Goal: Task Accomplishment & Management: Manage account settings

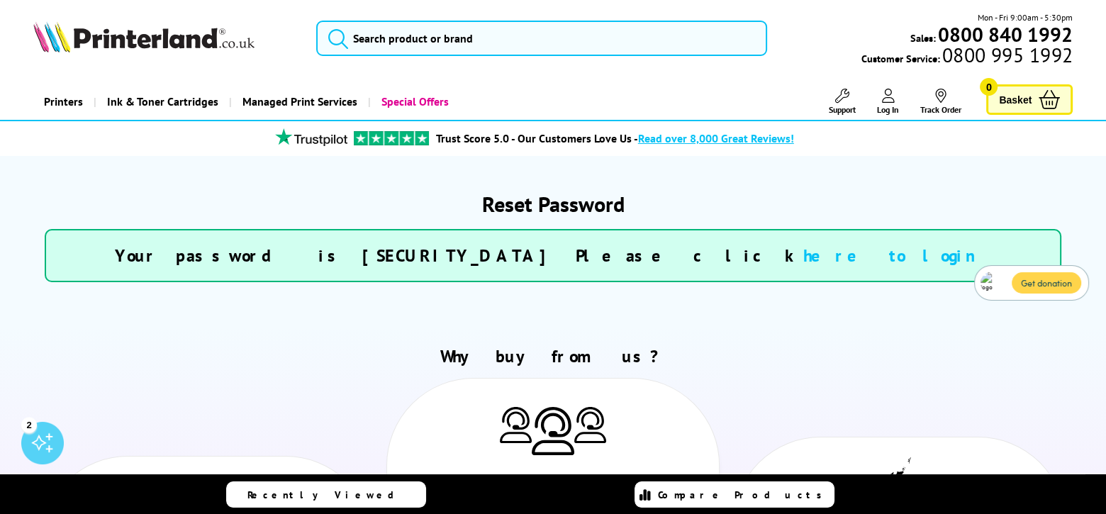
click at [804, 262] on link "here to login" at bounding box center [898, 256] width 189 height 22
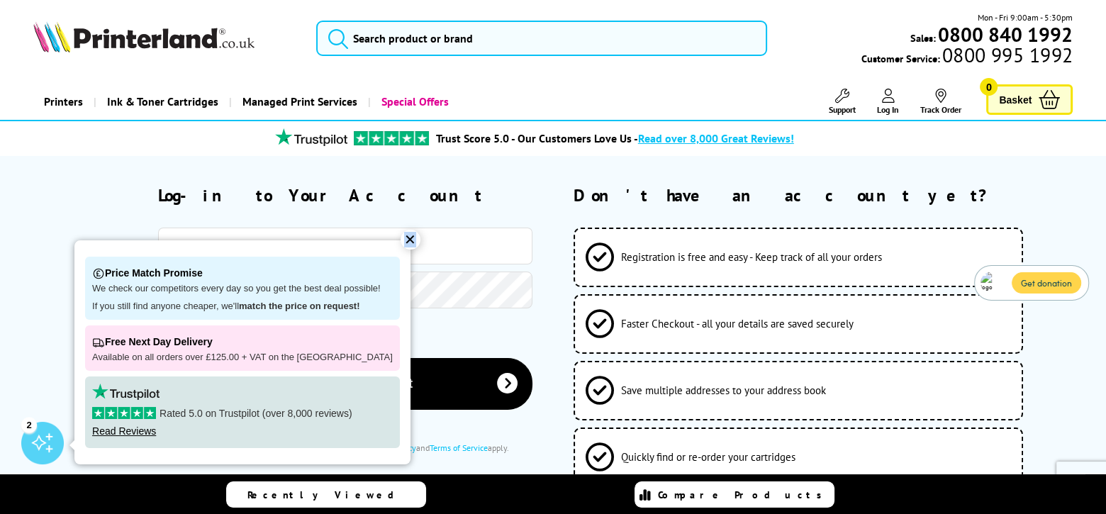
click at [401, 242] on div "✕" at bounding box center [411, 240] width 20 height 20
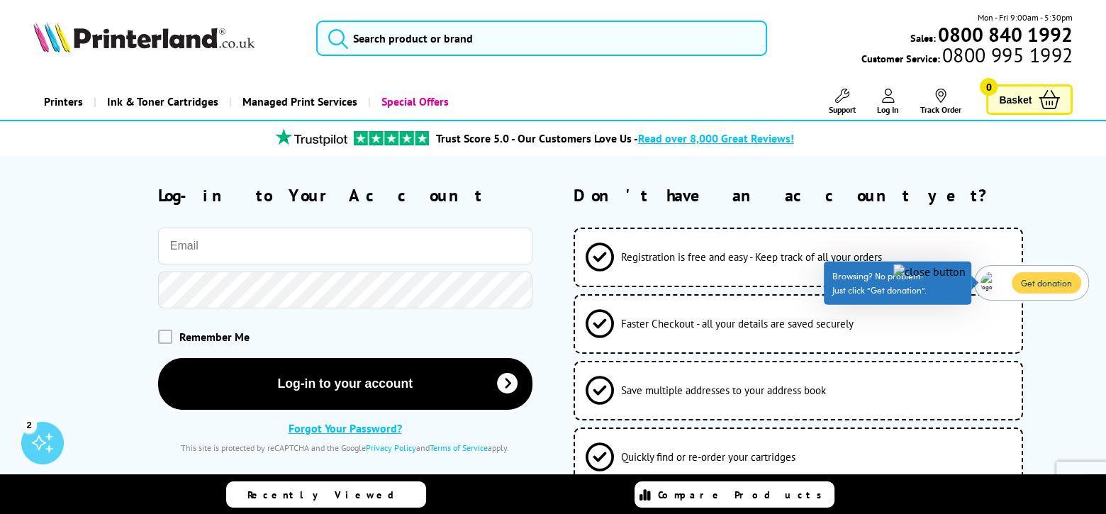
click at [255, 250] on input "email" at bounding box center [345, 246] width 374 height 37
type input "lynn@steakbridie.com"
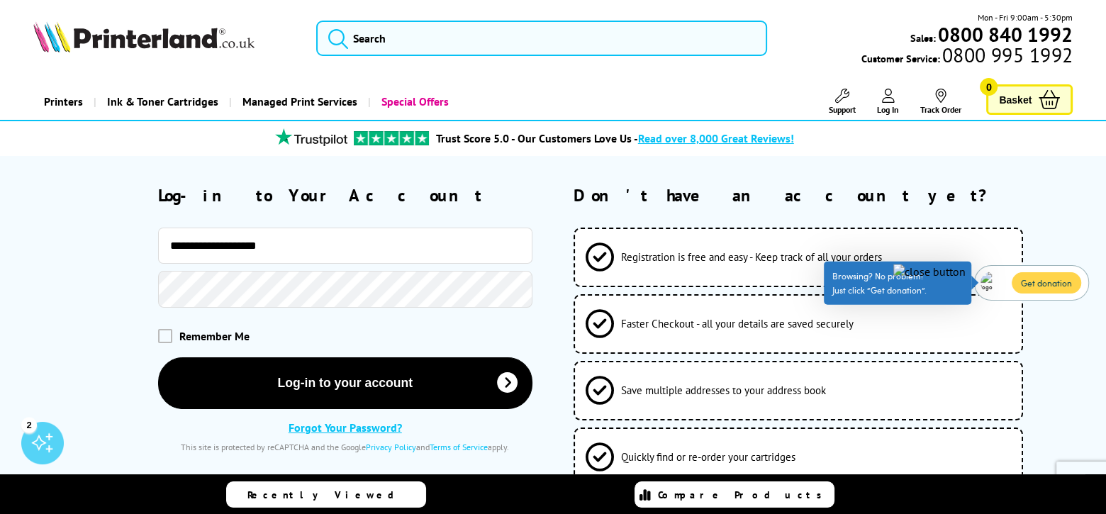
click at [158, 357] on button "Log-in to your account" at bounding box center [345, 383] width 374 height 52
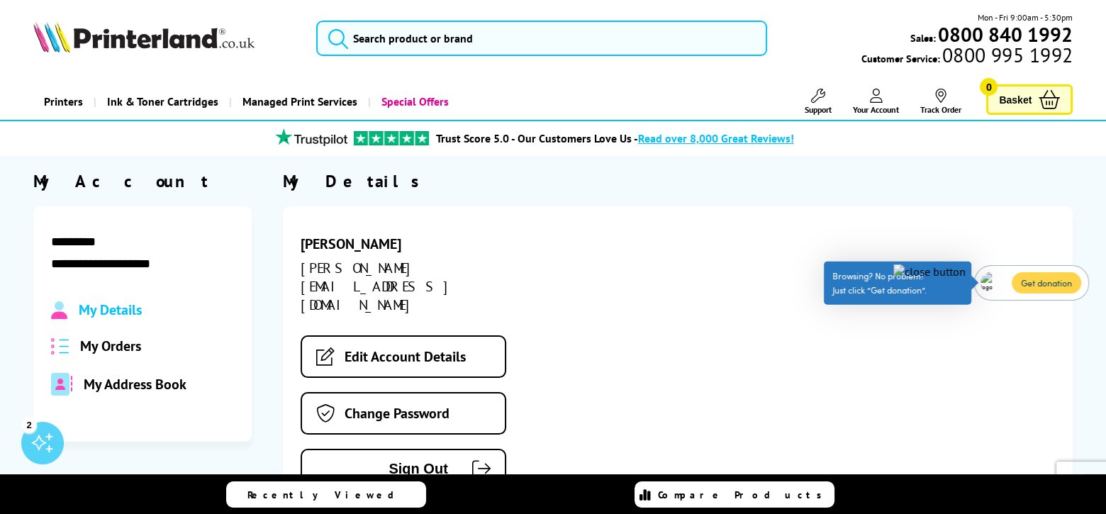
click at [132, 349] on span "My Orders" at bounding box center [110, 346] width 61 height 18
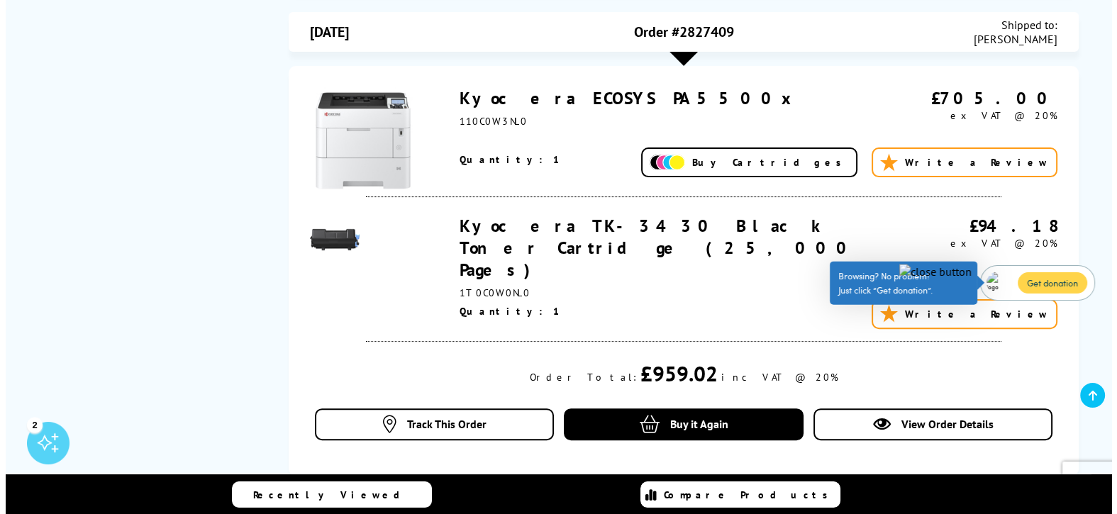
scroll to position [567, 0]
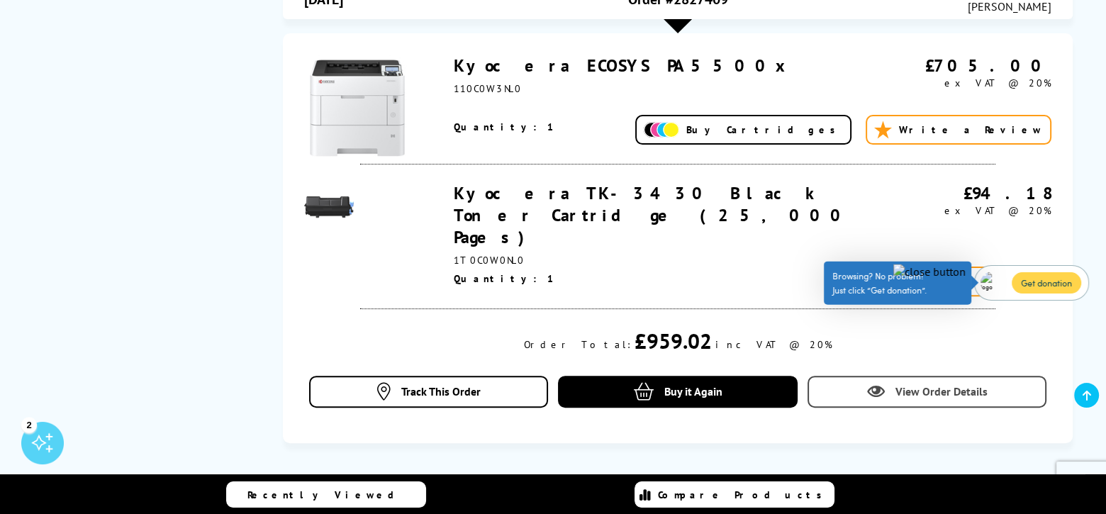
click at [860, 376] on link "View Order Details" at bounding box center [927, 392] width 239 height 32
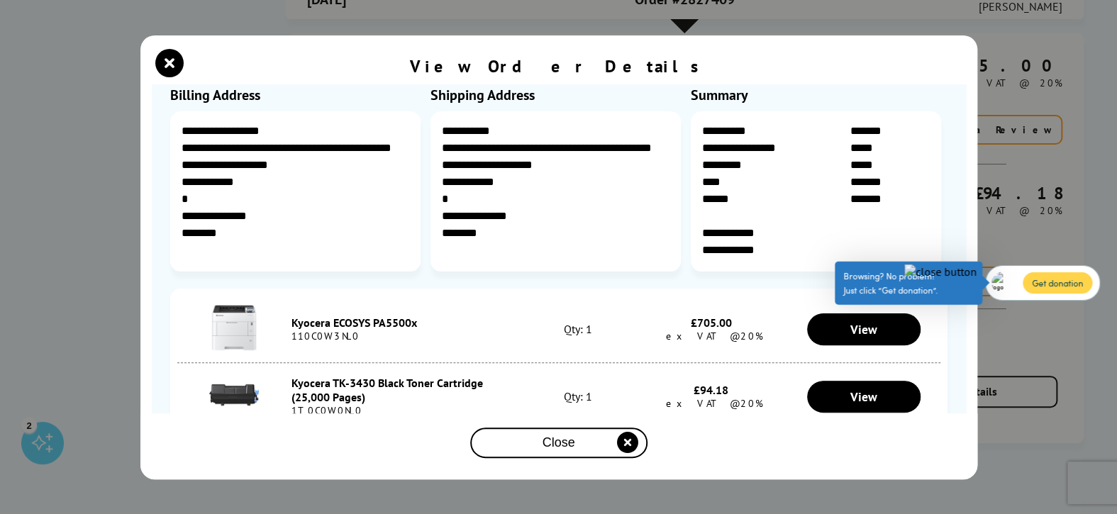
scroll to position [118, 0]
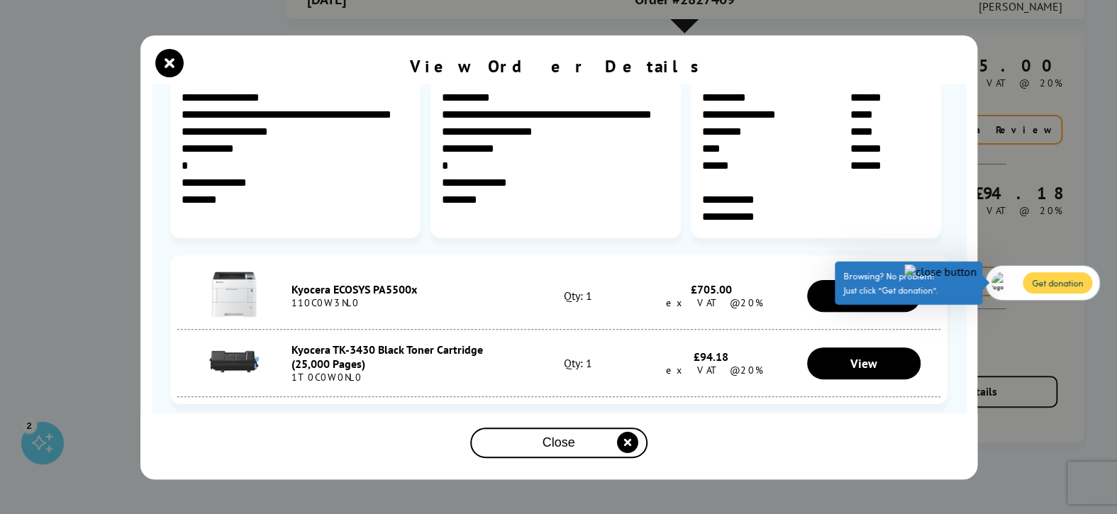
click at [973, 270] on img at bounding box center [940, 272] width 72 height 14
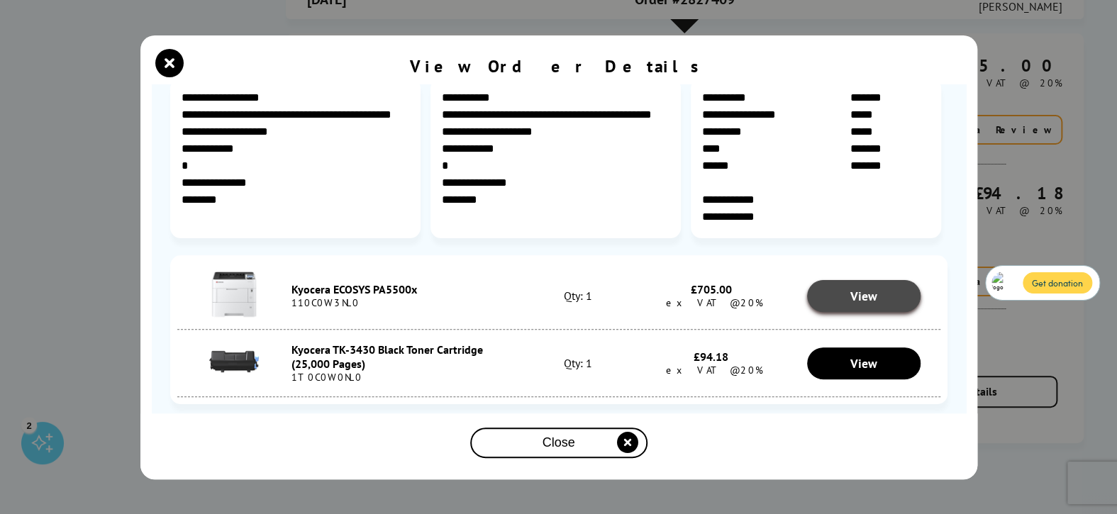
click at [879, 305] on link "View" at bounding box center [863, 296] width 113 height 32
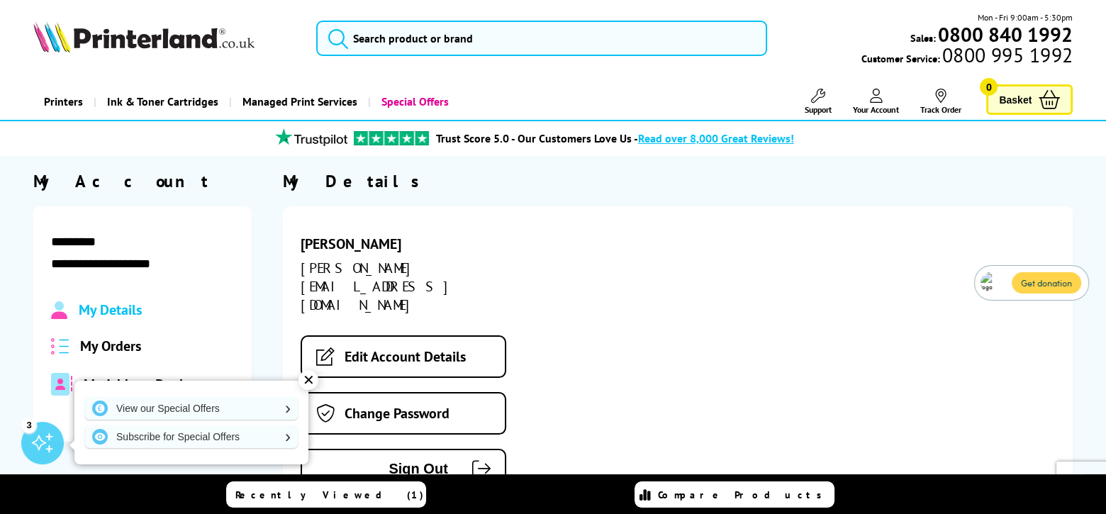
click at [883, 101] on link "Your Account" at bounding box center [876, 102] width 46 height 26
click at [118, 348] on span "My Orders" at bounding box center [110, 346] width 61 height 18
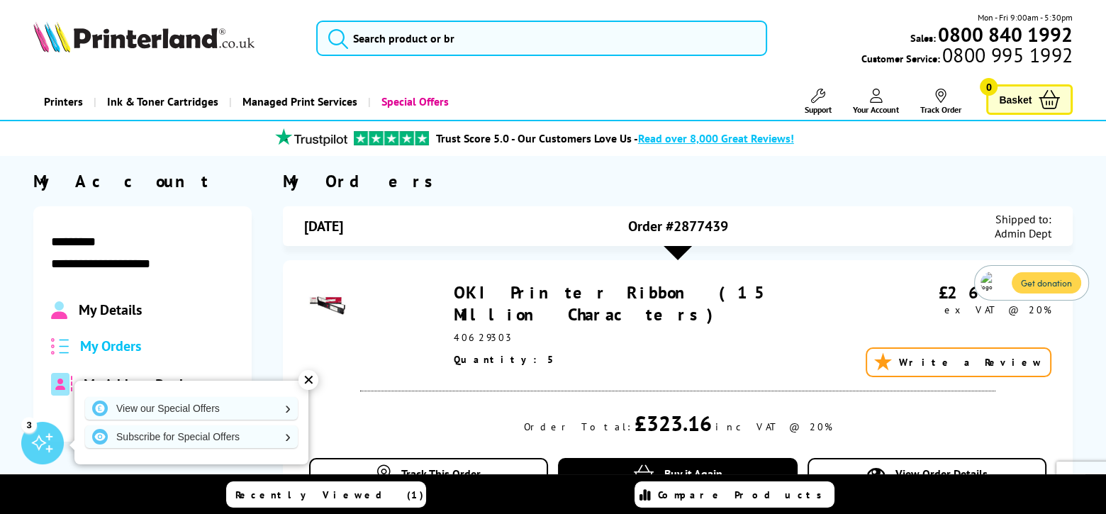
scroll to position [71, 0]
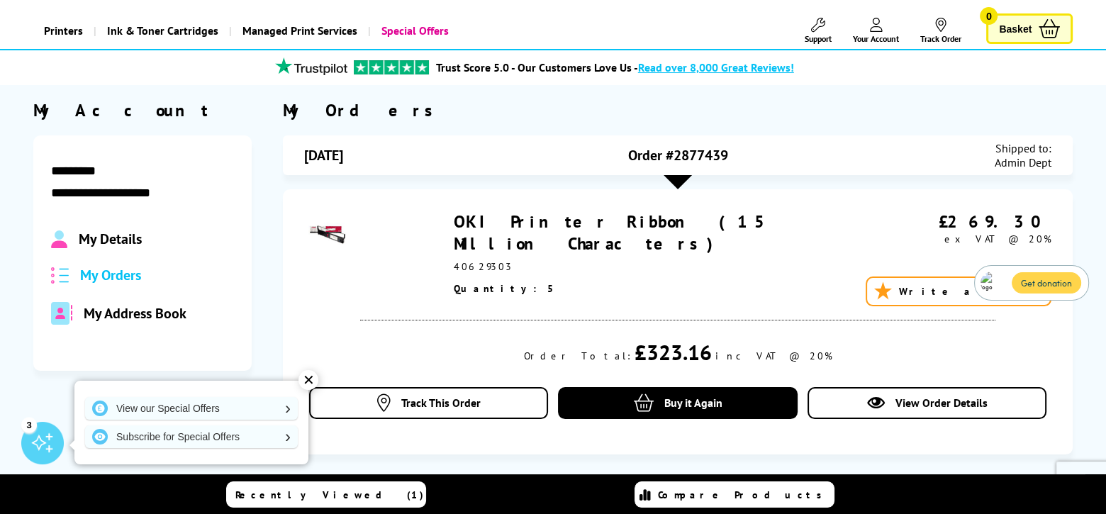
click at [315, 378] on div "✕" at bounding box center [309, 380] width 20 height 20
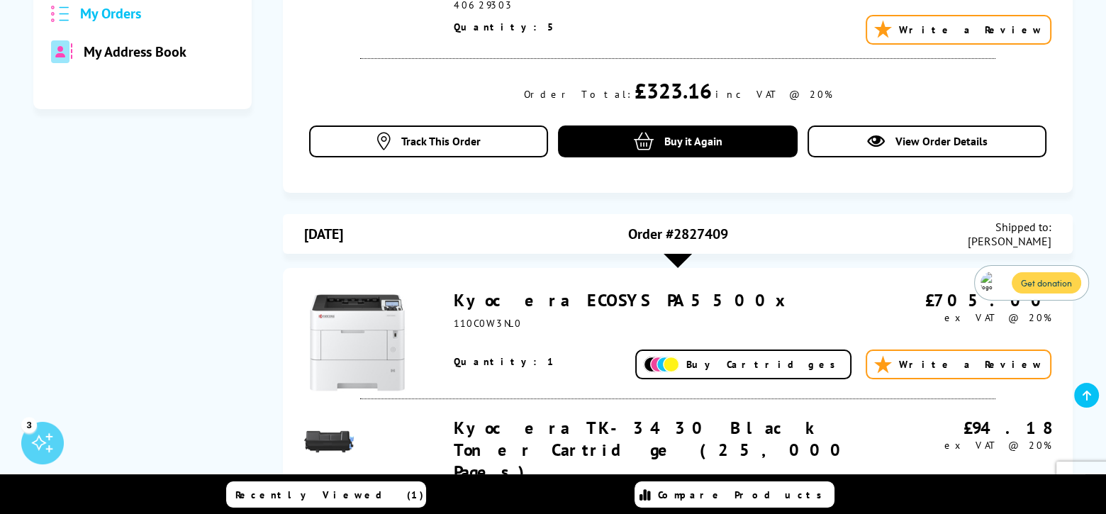
scroll to position [284, 0]
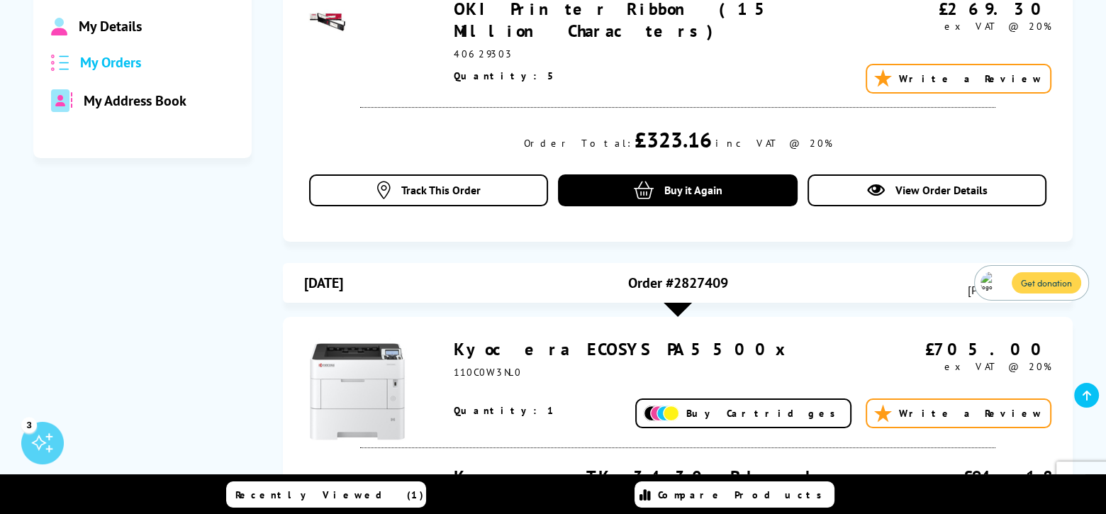
click at [677, 312] on div at bounding box center [678, 310] width 28 height 14
click at [677, 291] on div "Order #2827409" at bounding box center [677, 283] width 249 height 28
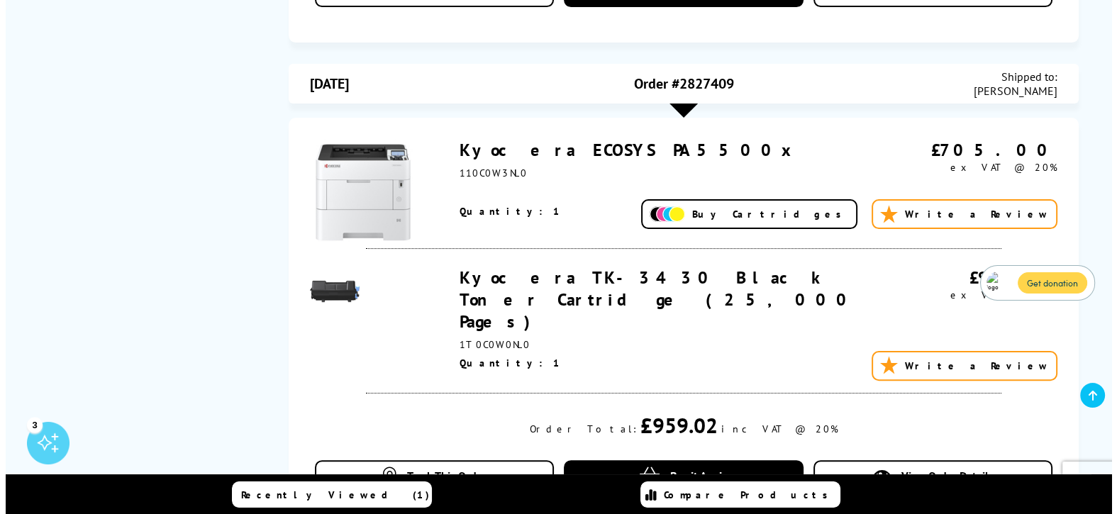
scroll to position [567, 0]
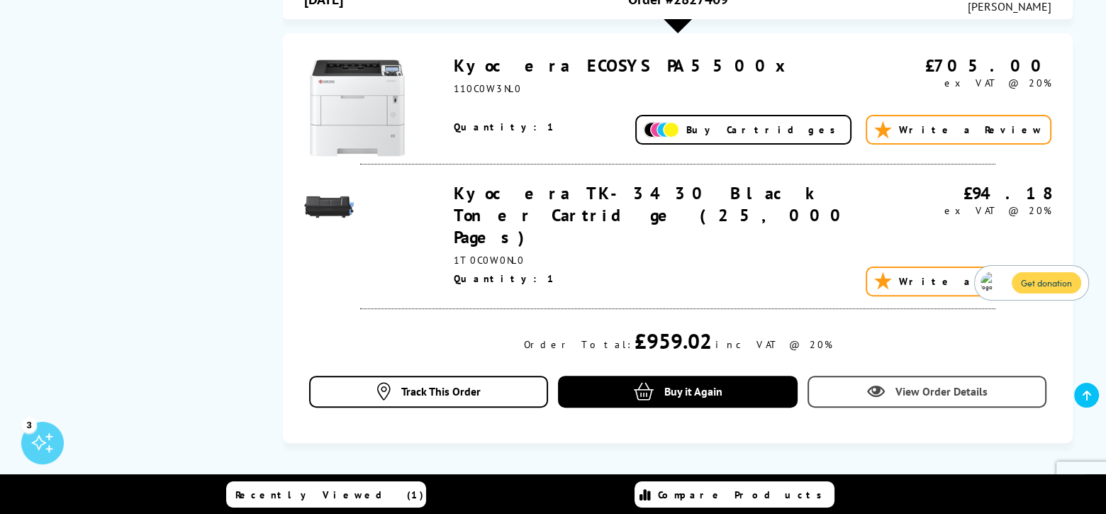
click at [859, 376] on link "View Order Details" at bounding box center [927, 392] width 239 height 32
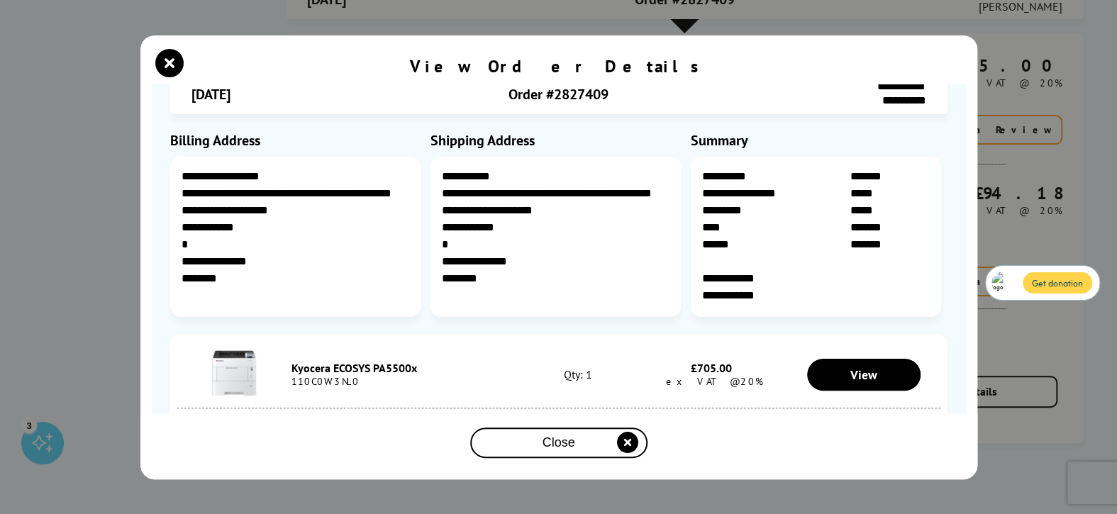
scroll to position [38, 0]
